Goal: Transaction & Acquisition: Book appointment/travel/reservation

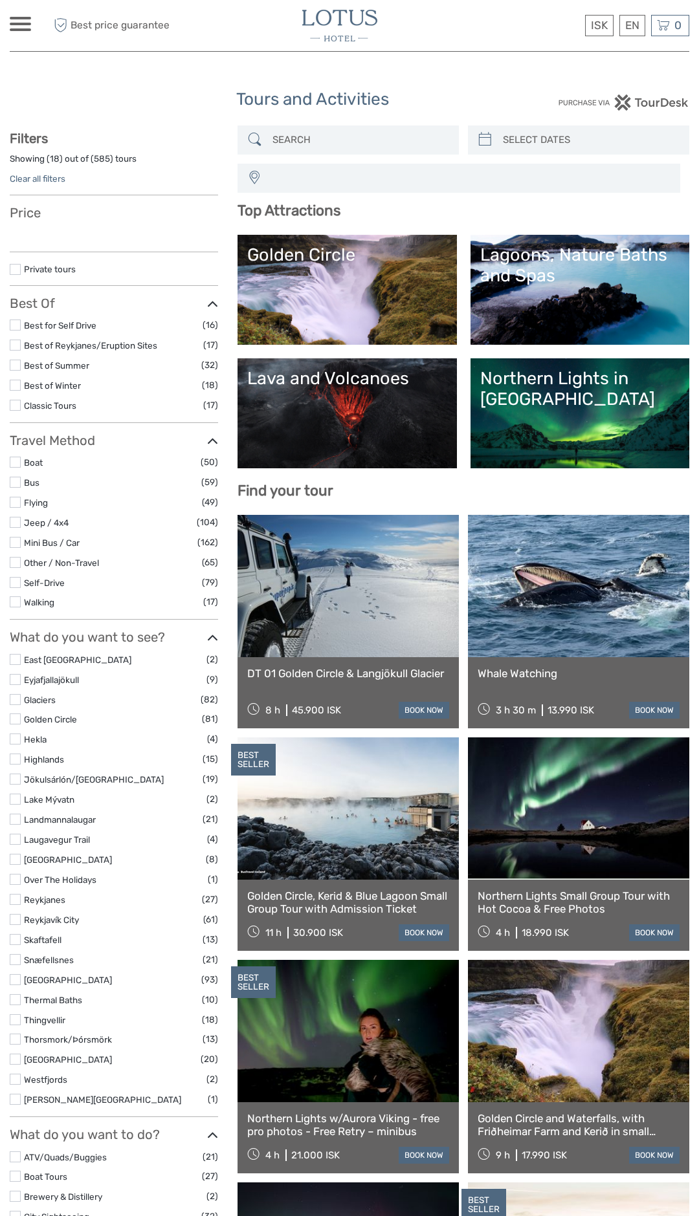
select select
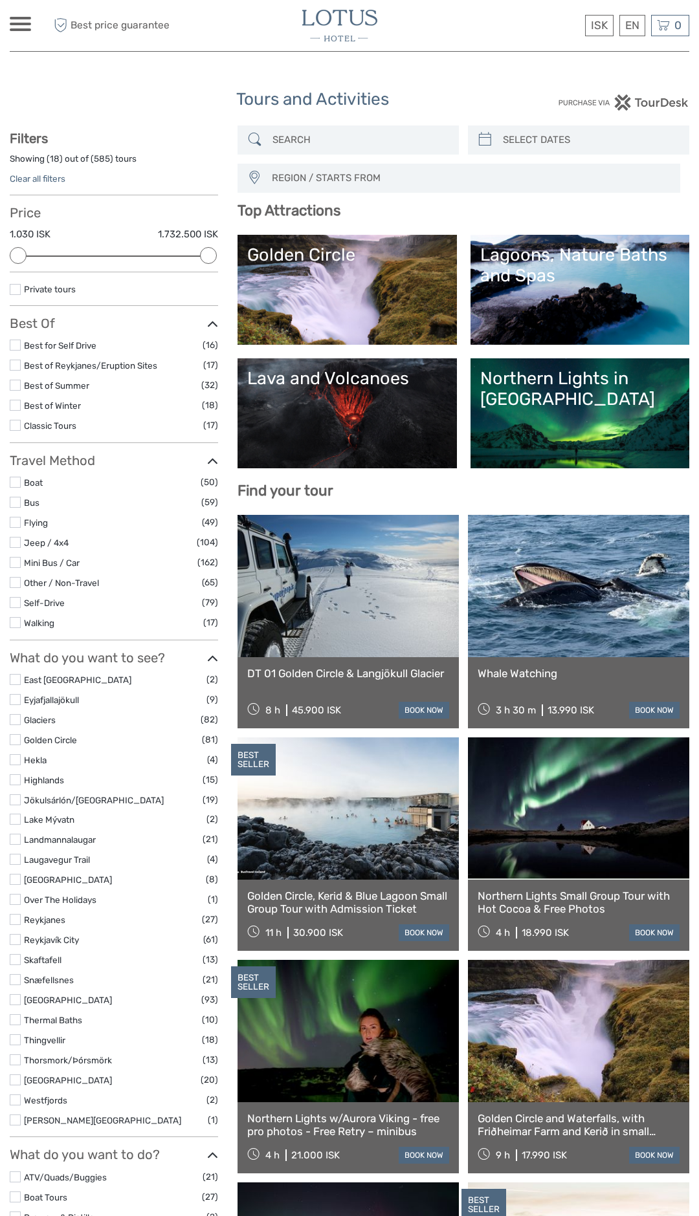
click at [362, 411] on link "Lava and Volcanoes" at bounding box center [346, 413] width 199 height 91
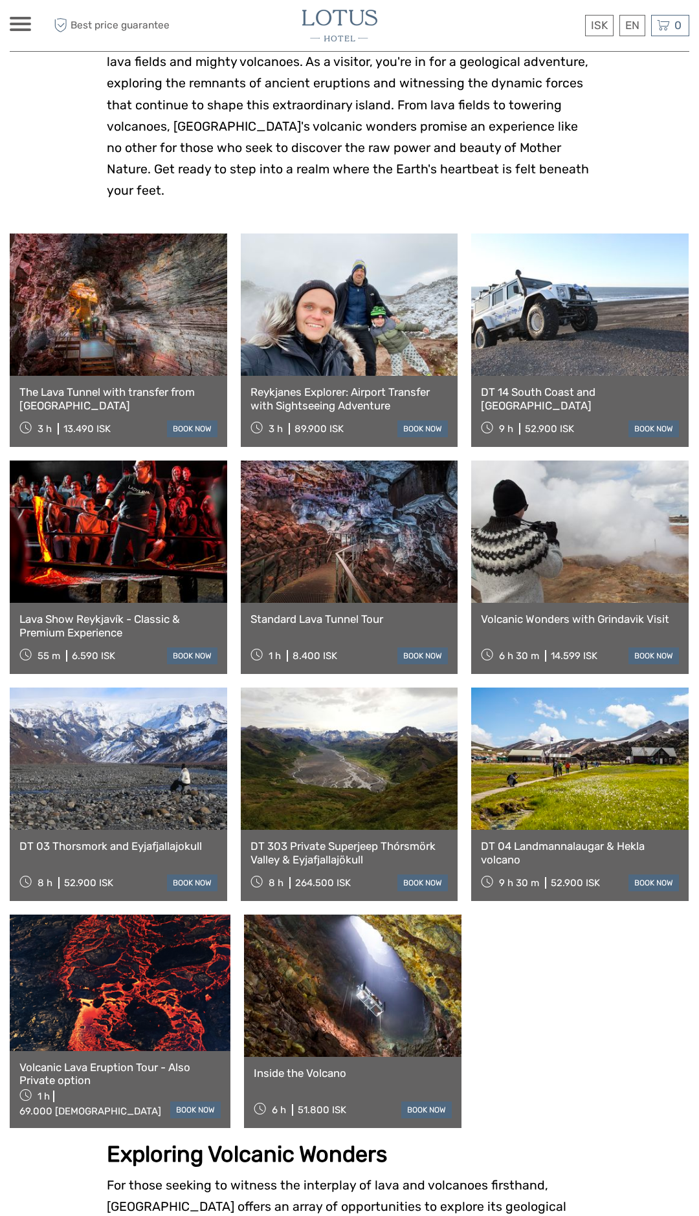
scroll to position [362, 0]
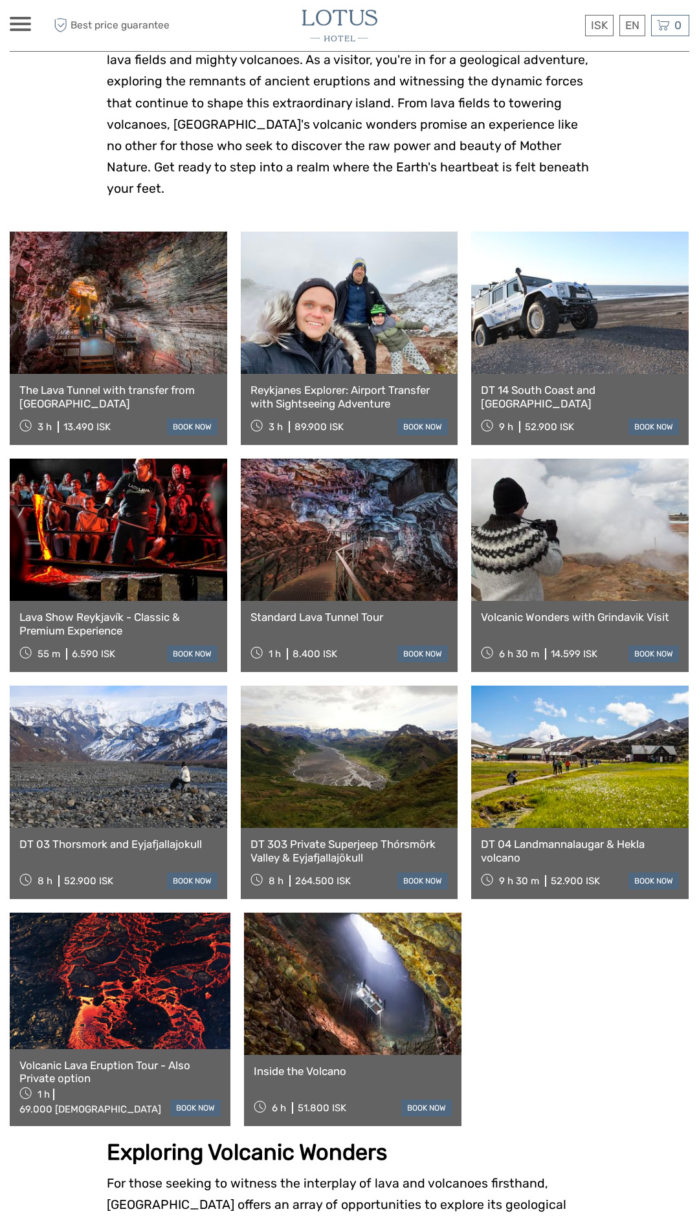
click at [356, 942] on link at bounding box center [352, 984] width 217 height 142
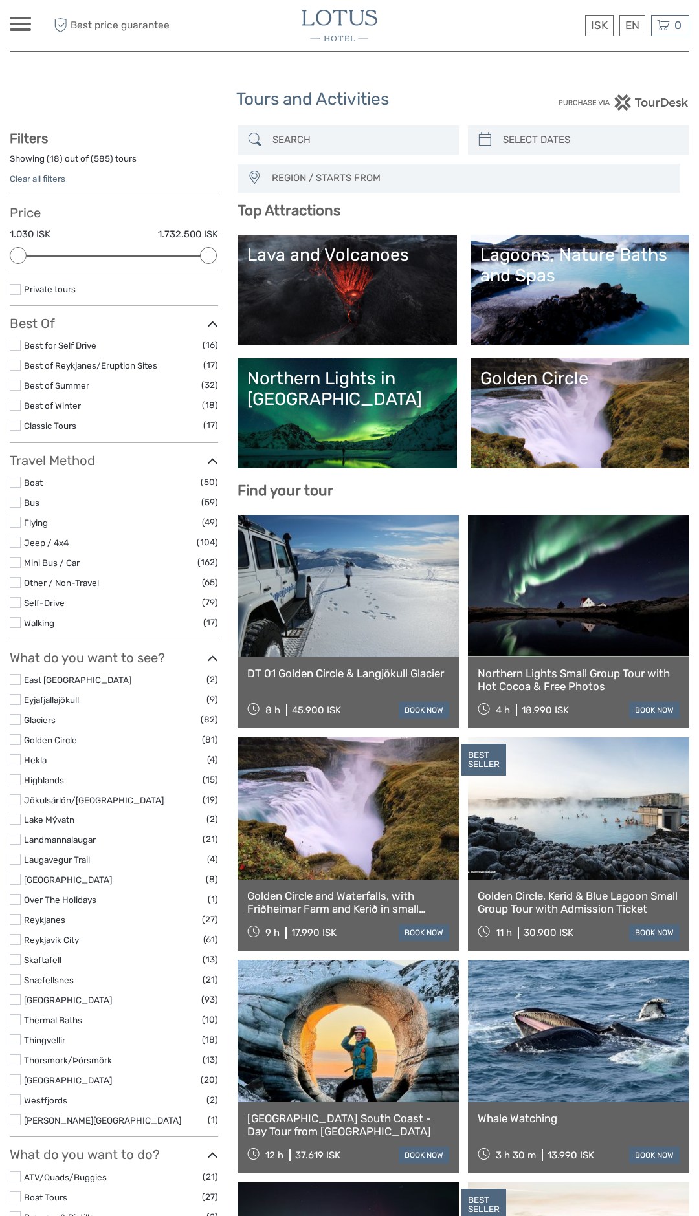
select select
click at [585, 397] on link "Golden Circle" at bounding box center [579, 413] width 199 height 91
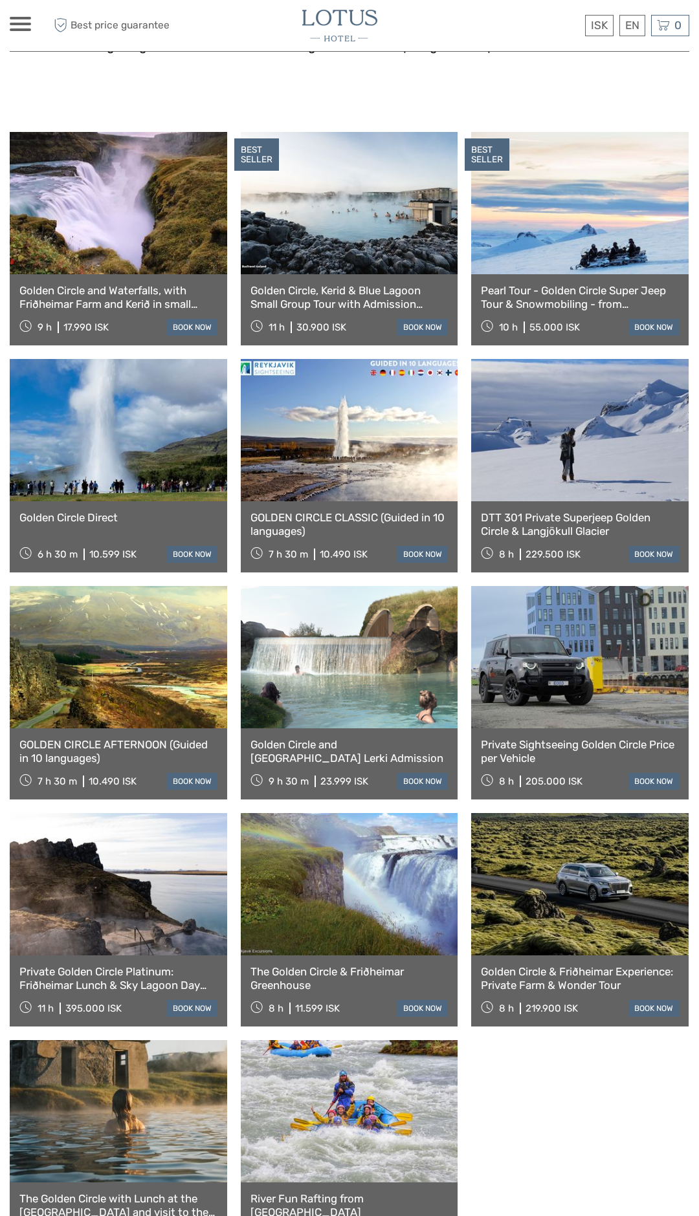
scroll to position [613, 0]
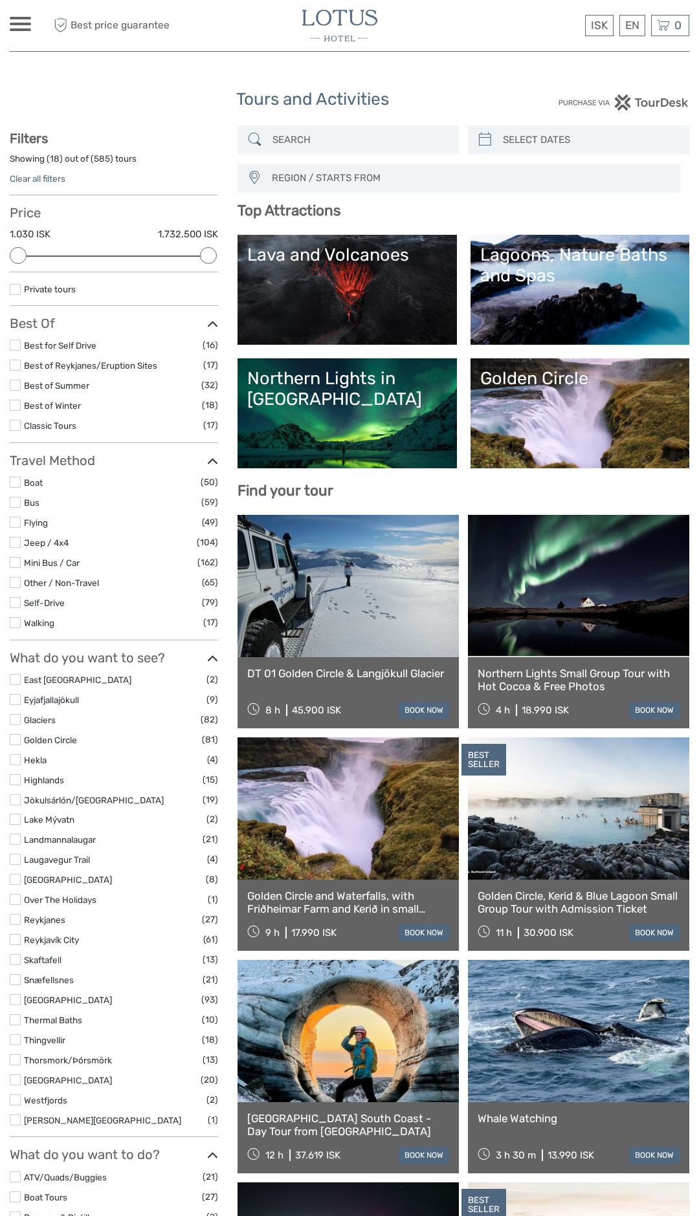
select select
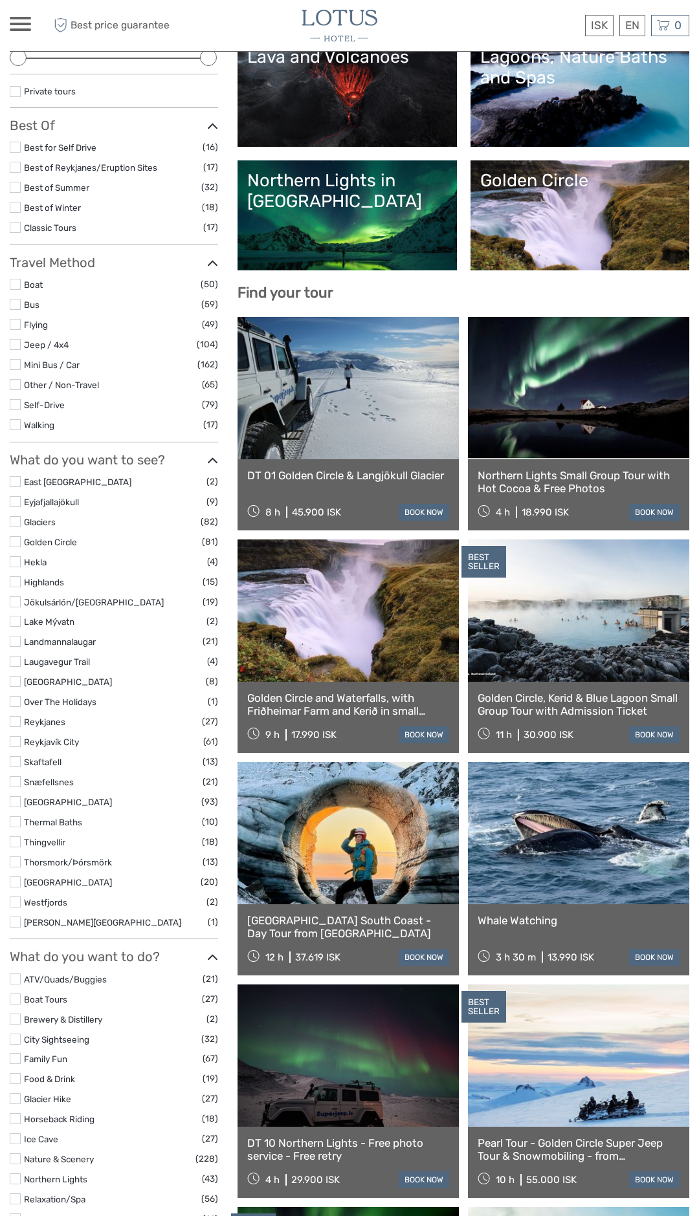
scroll to position [199, 0]
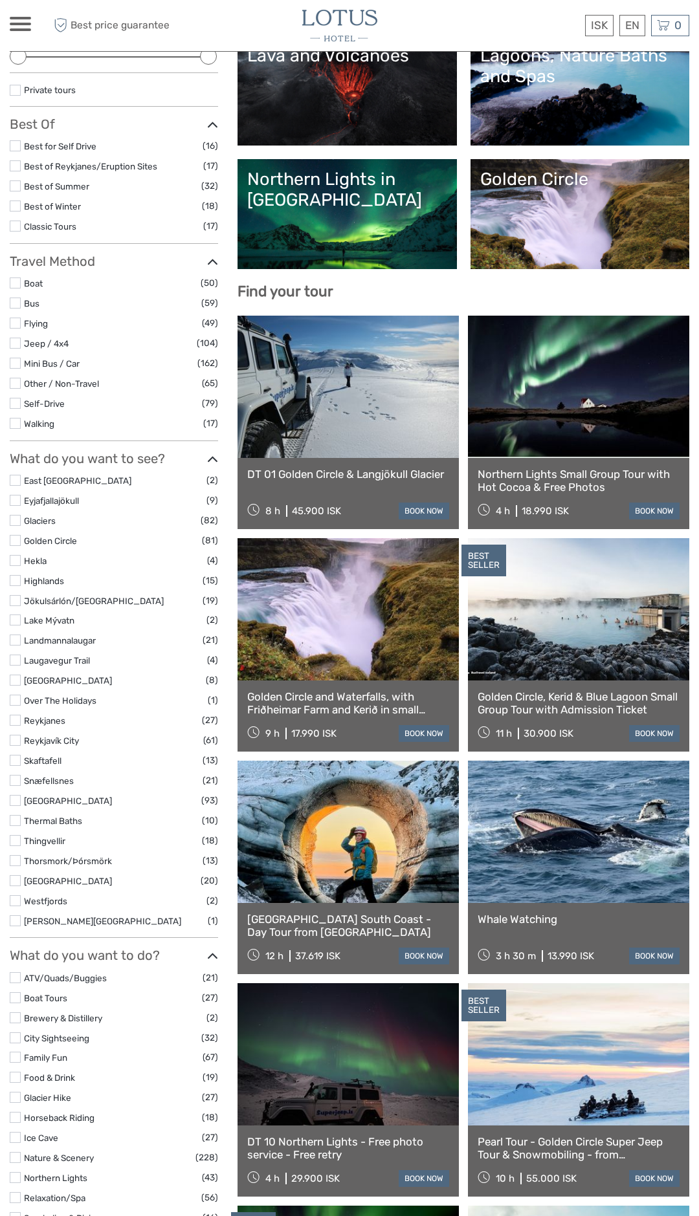
click at [365, 845] on link at bounding box center [347, 832] width 221 height 142
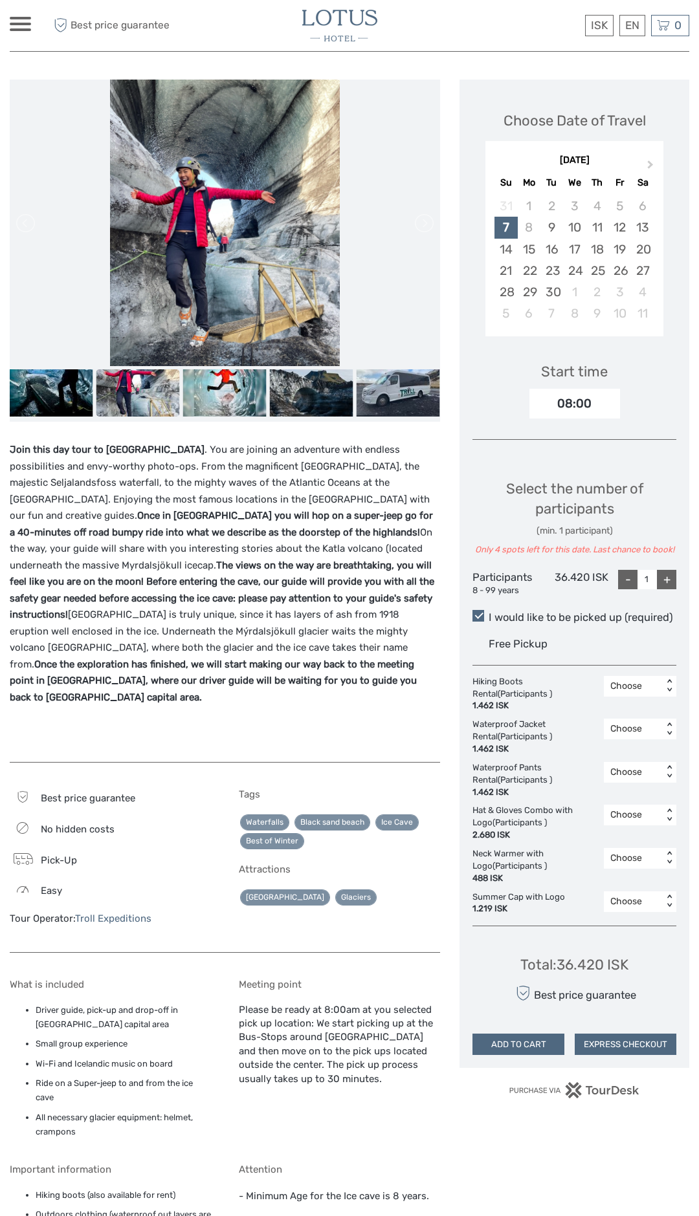
scroll to position [164, 0]
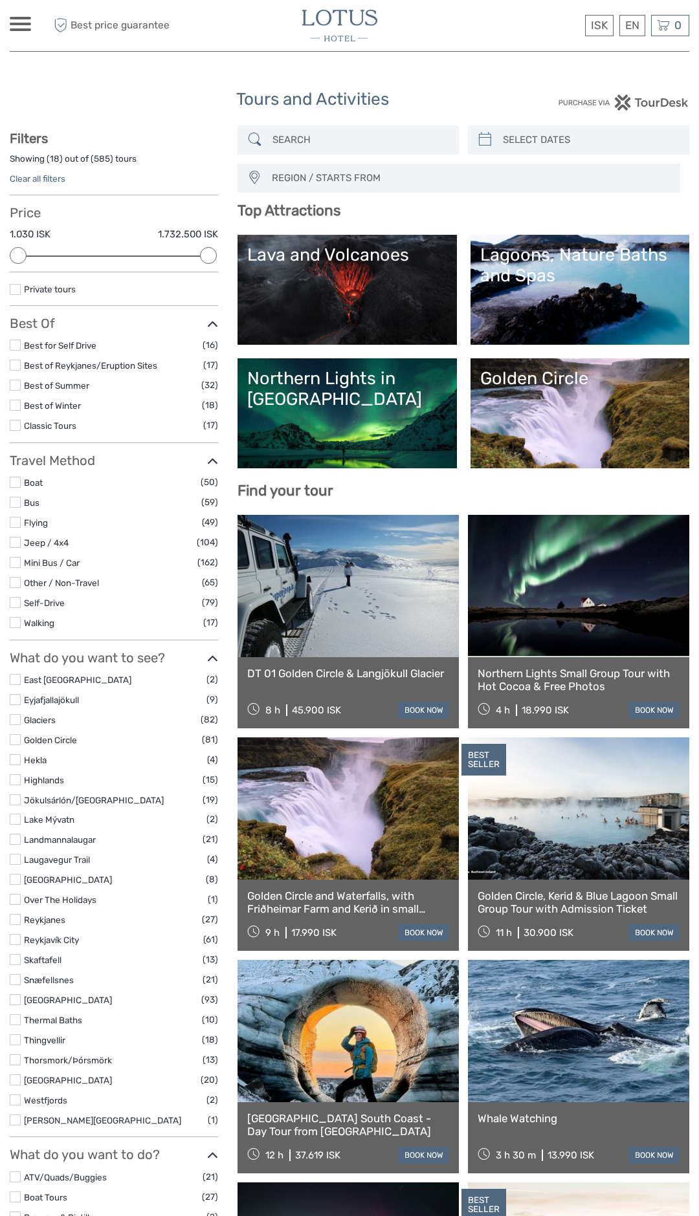
select select
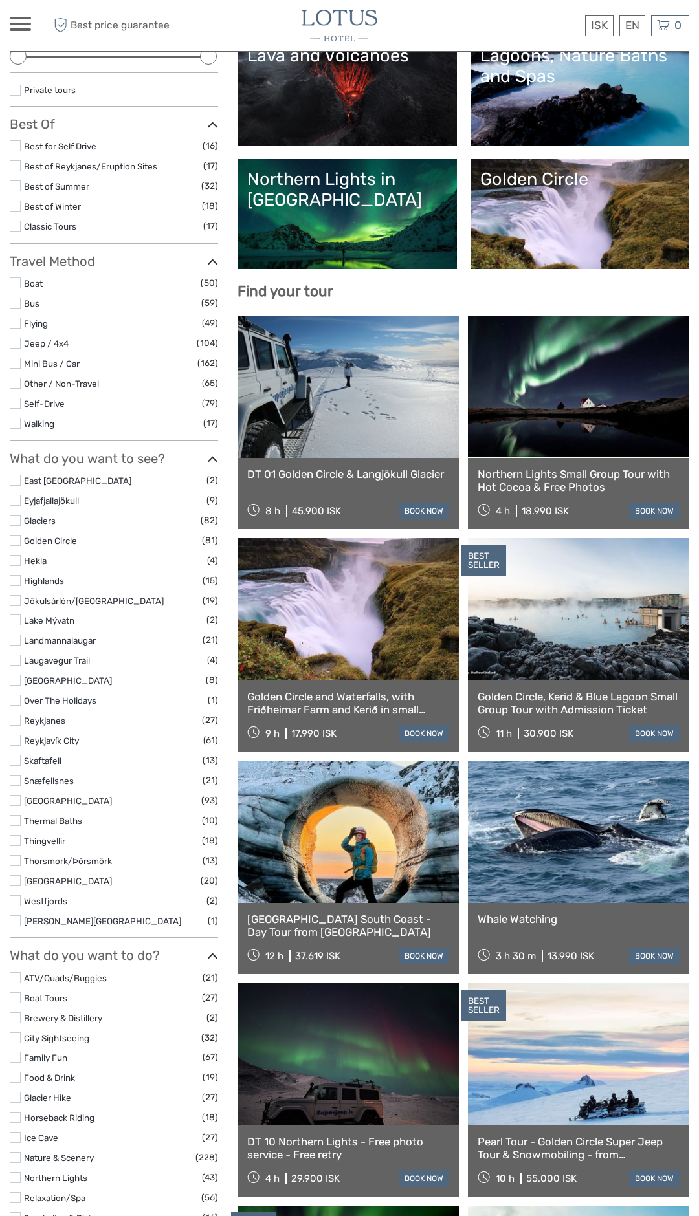
scroll to position [199, 0]
click at [576, 833] on link at bounding box center [578, 832] width 221 height 142
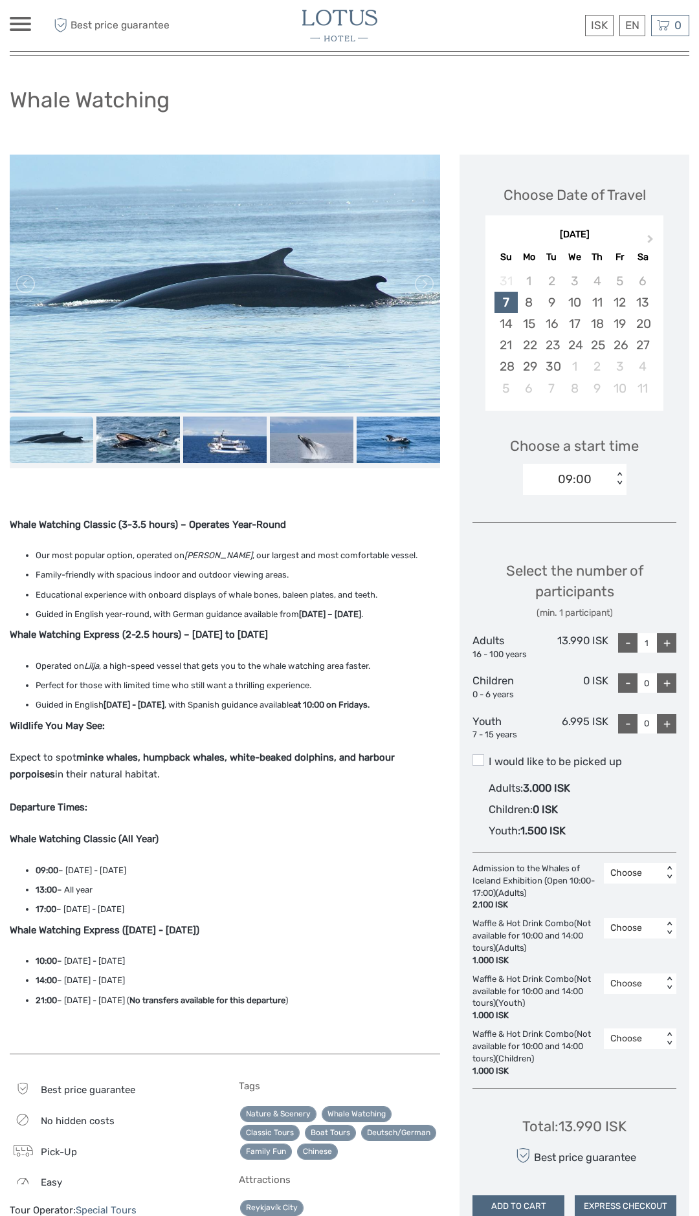
scroll to position [60, 0]
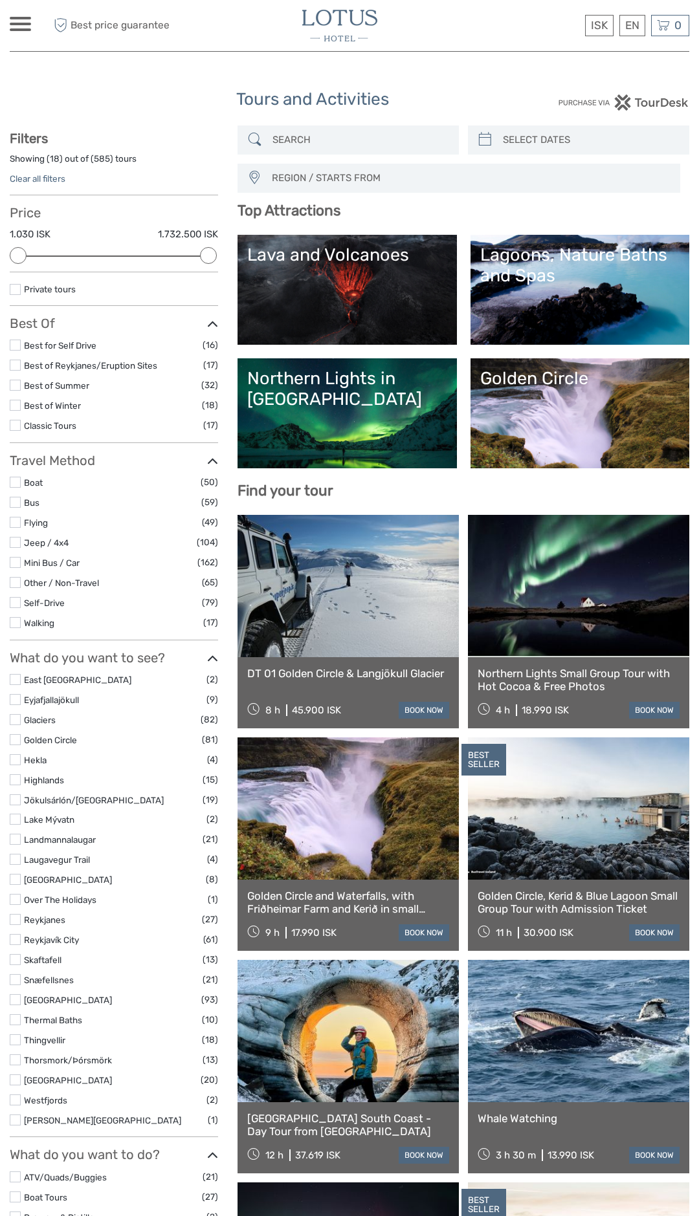
select select
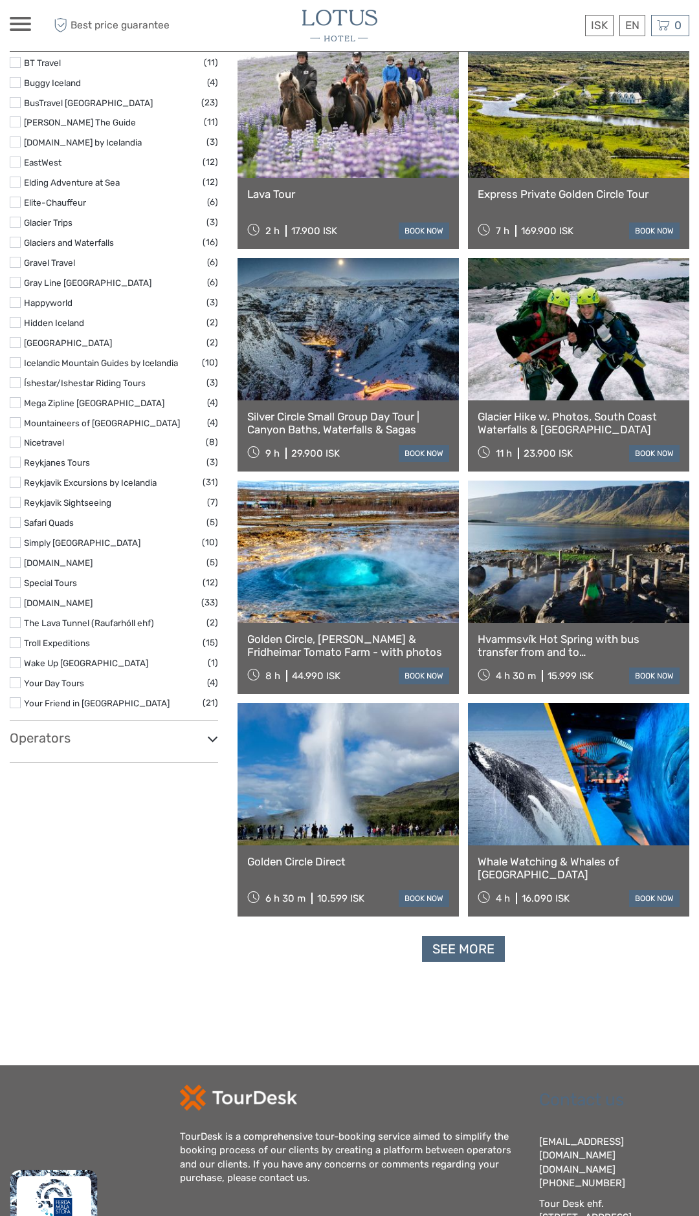
scroll to position [1593, 0]
click at [572, 553] on link at bounding box center [578, 551] width 221 height 142
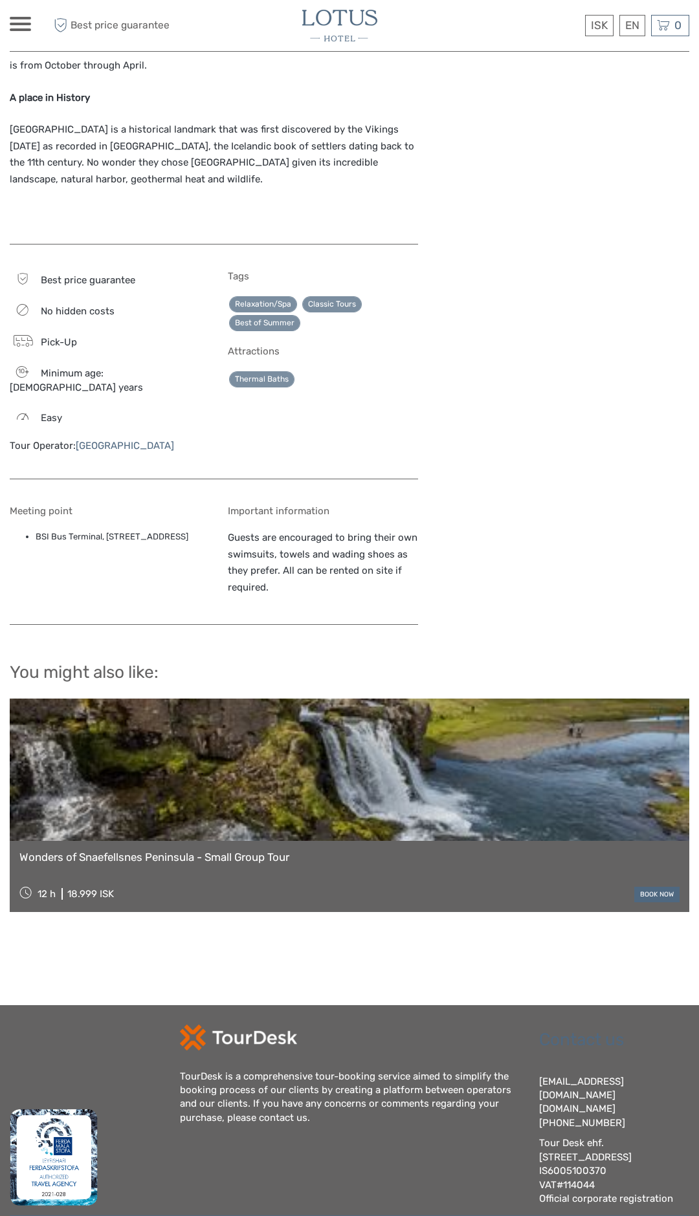
scroll to position [1392, 0]
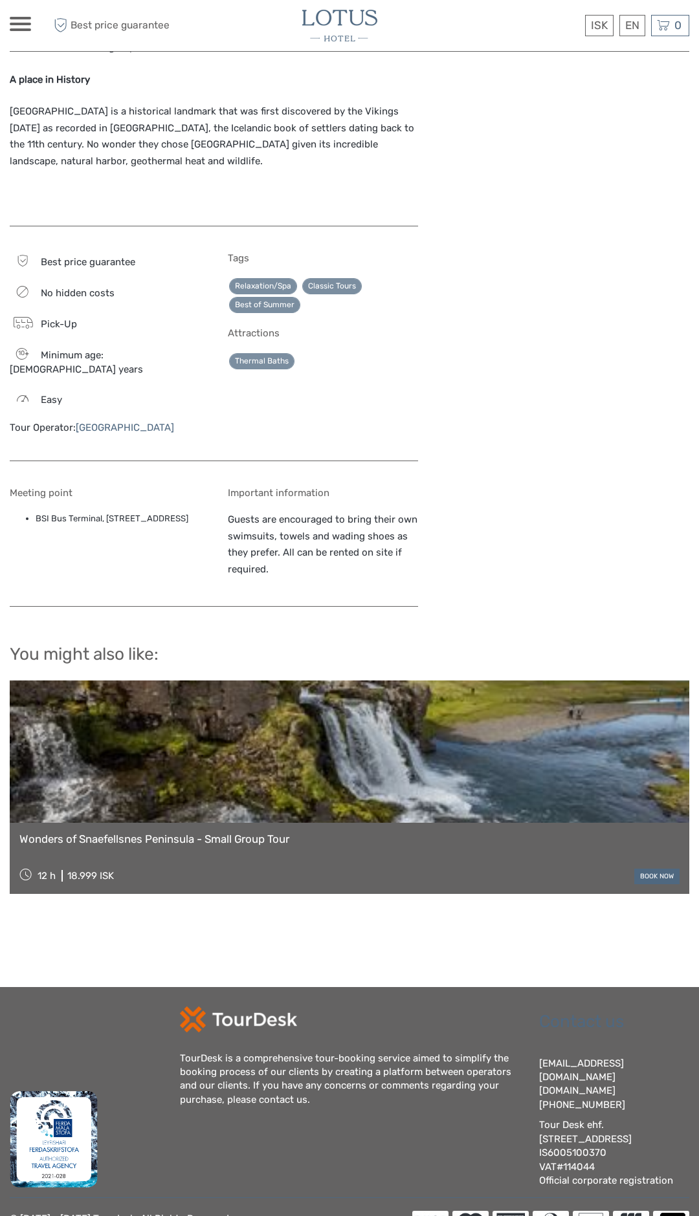
click at [236, 833] on link "Wonders of Snaefellsnes Peninsula - Small Group Tour" at bounding box center [349, 839] width 660 height 13
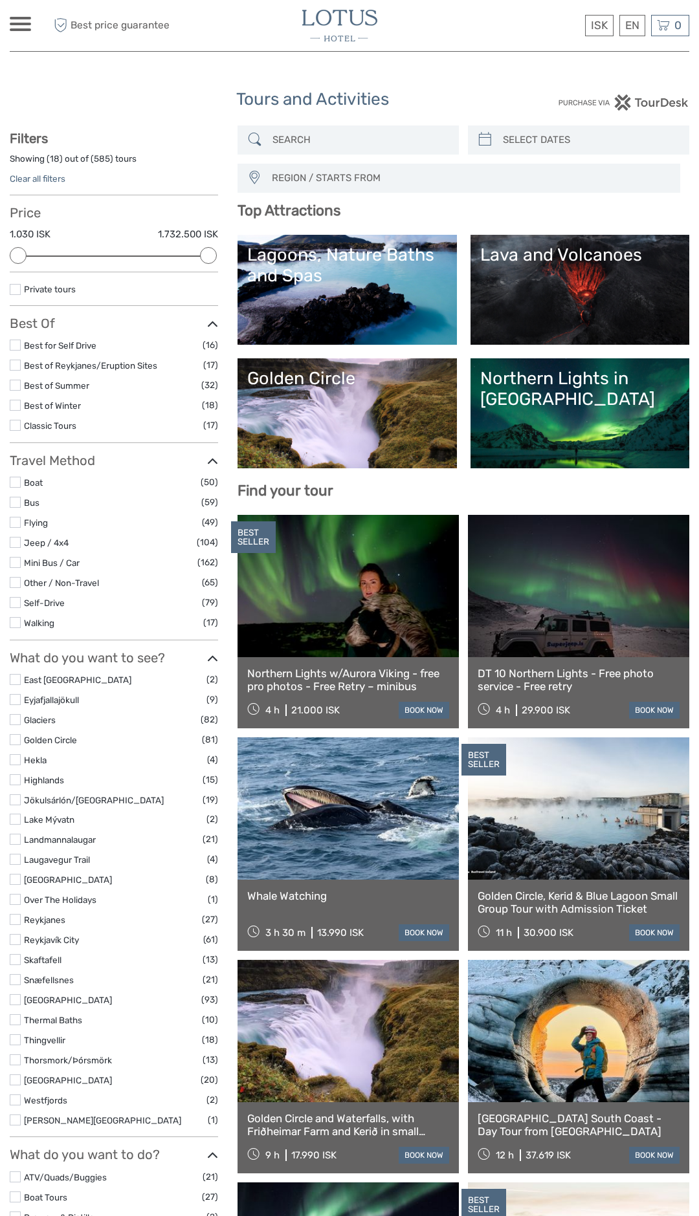
select select
click at [352, 395] on link "Golden Circle" at bounding box center [346, 413] width 199 height 91
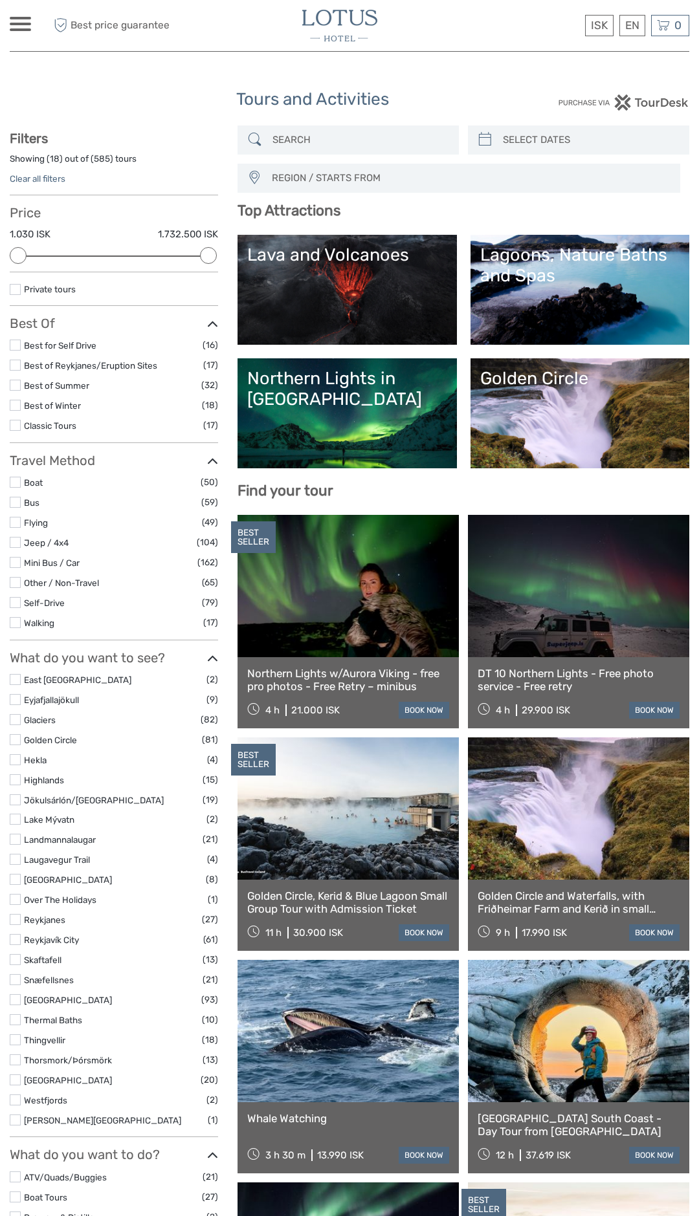
select select
click at [349, 268] on link "Lava and Volcanoes" at bounding box center [346, 290] width 199 height 91
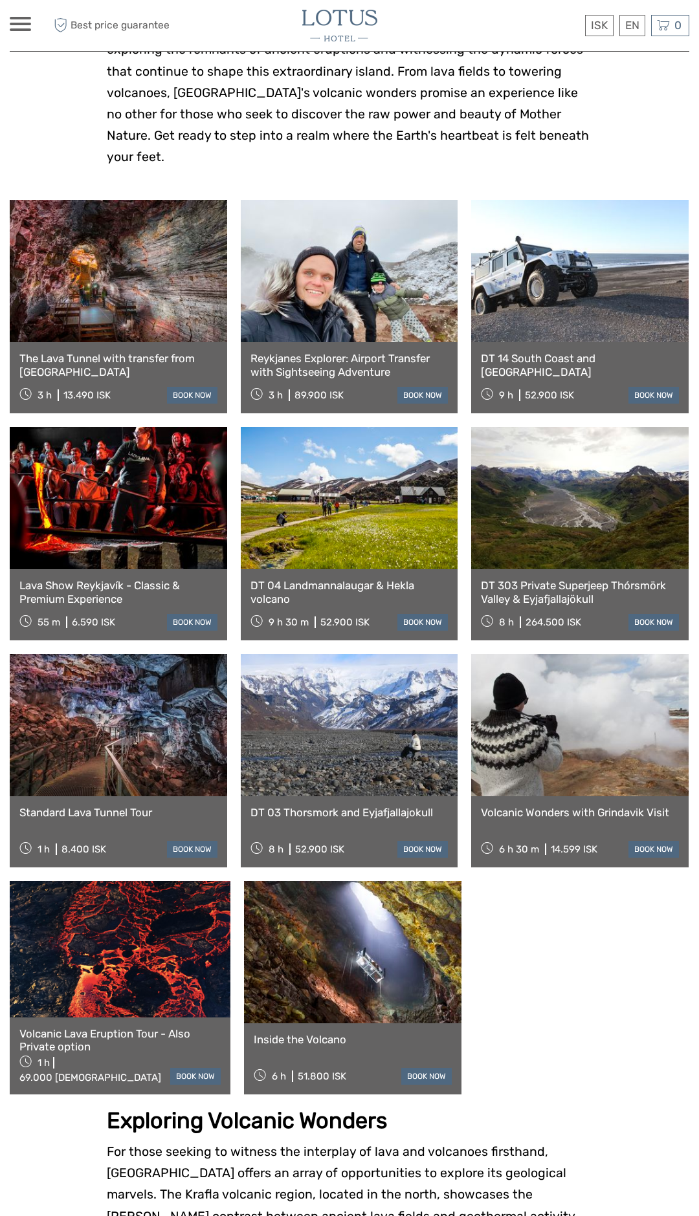
scroll to position [396, 0]
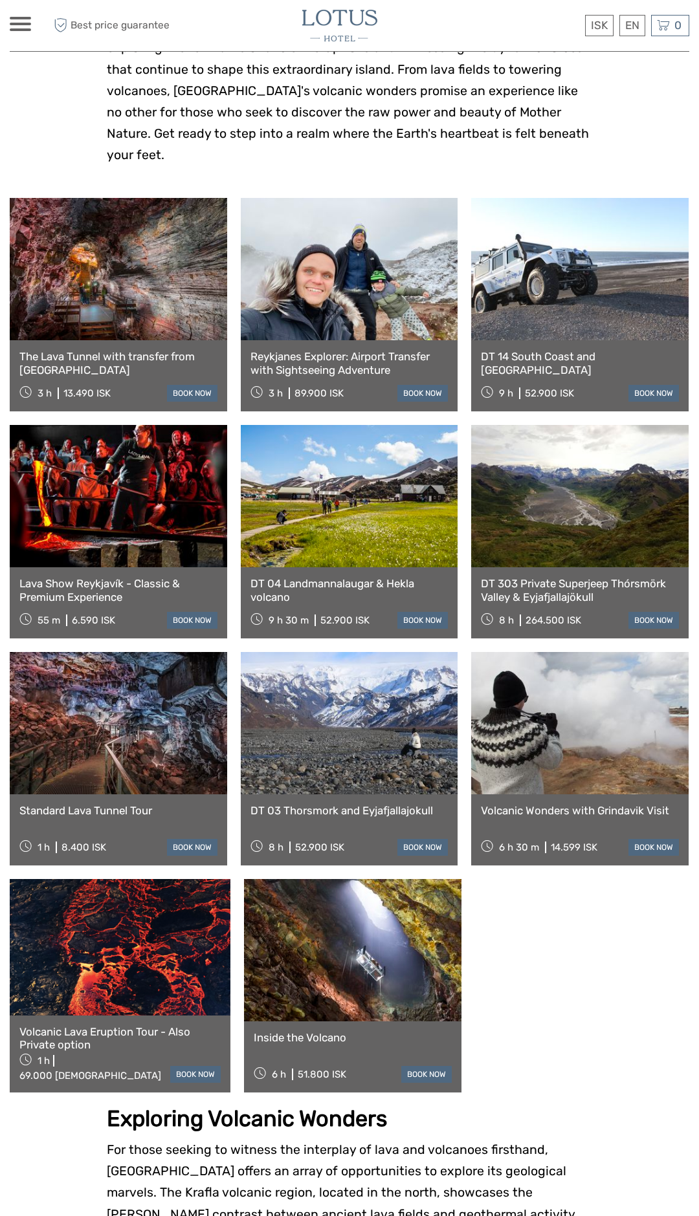
click at [122, 933] on link at bounding box center [120, 947] width 221 height 136
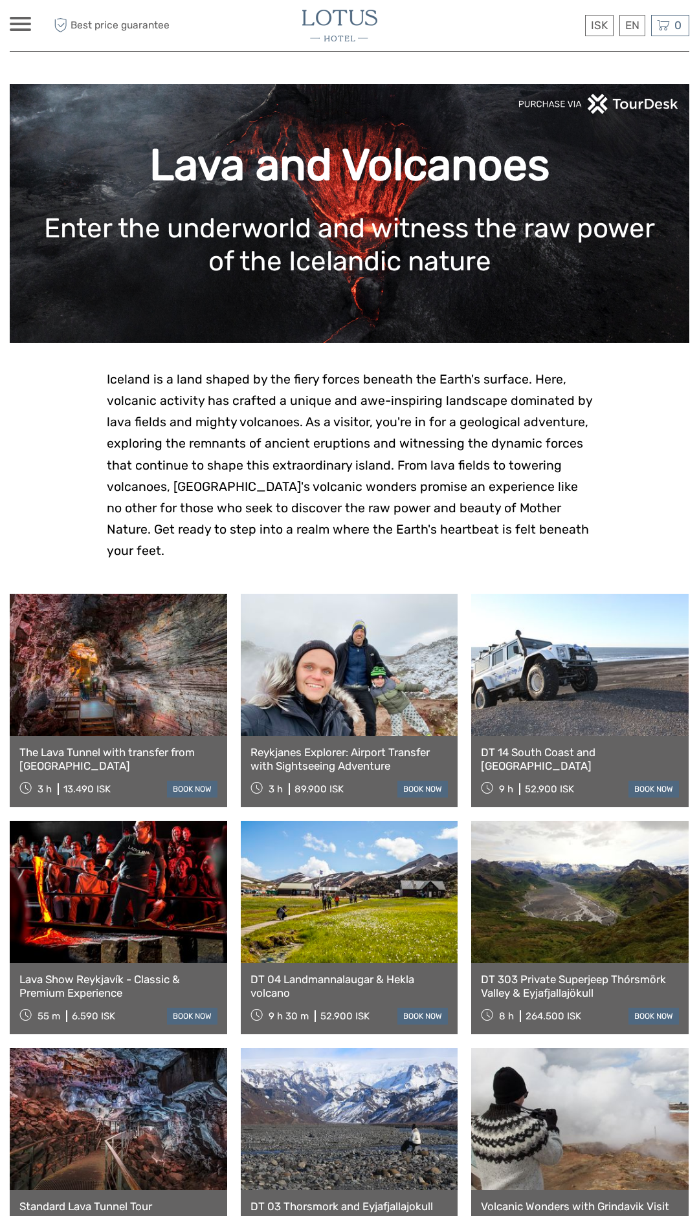
scroll to position [396, 0]
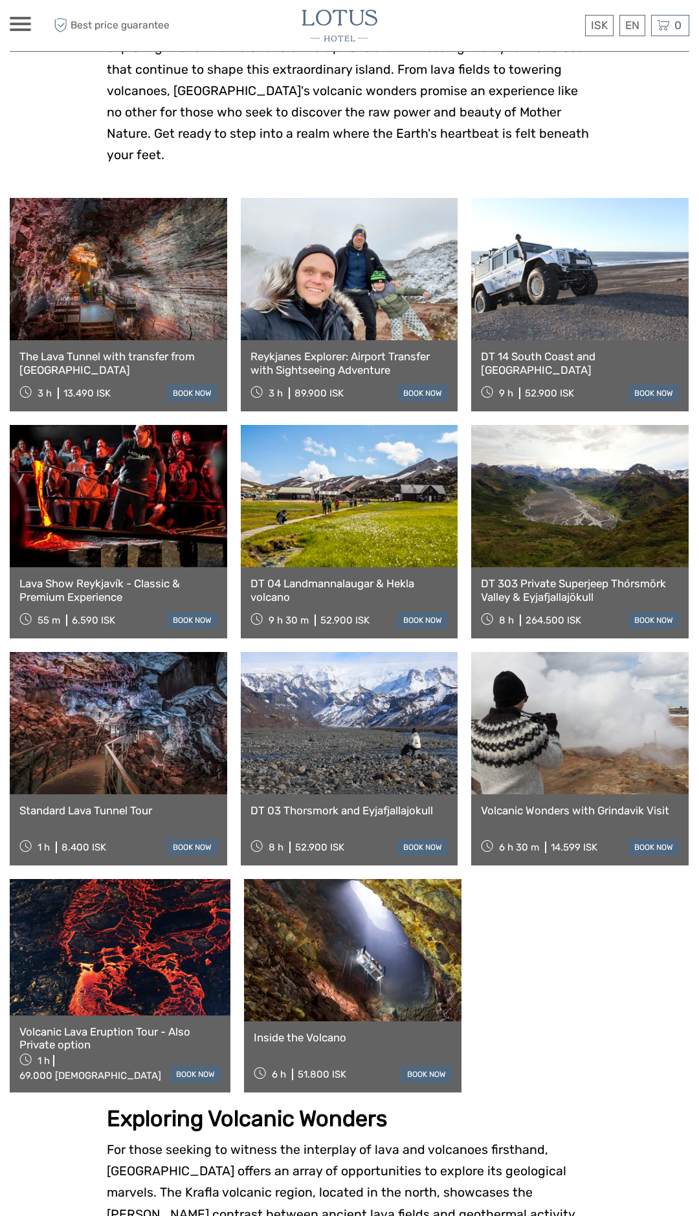
click at [103, 701] on link at bounding box center [118, 723] width 217 height 142
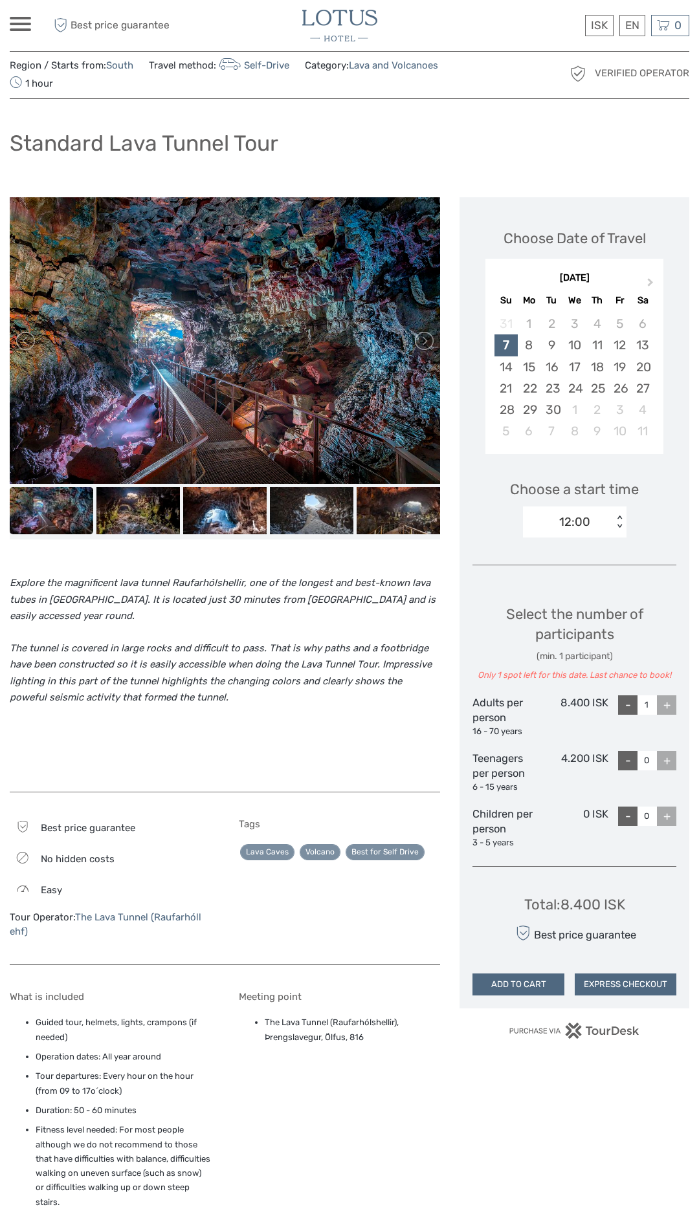
scroll to position [34, 0]
